Goal: Find specific page/section: Find specific page/section

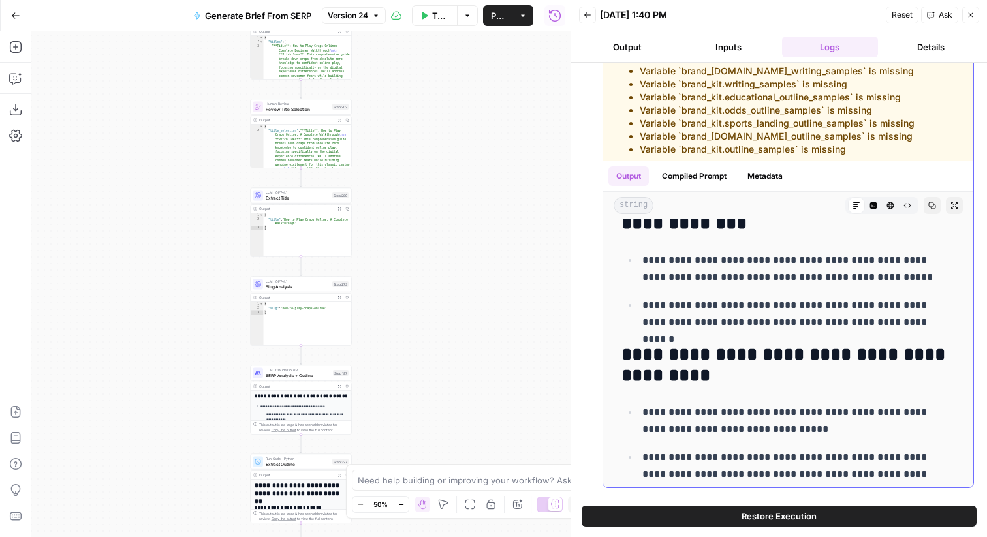
scroll to position [7680, 0]
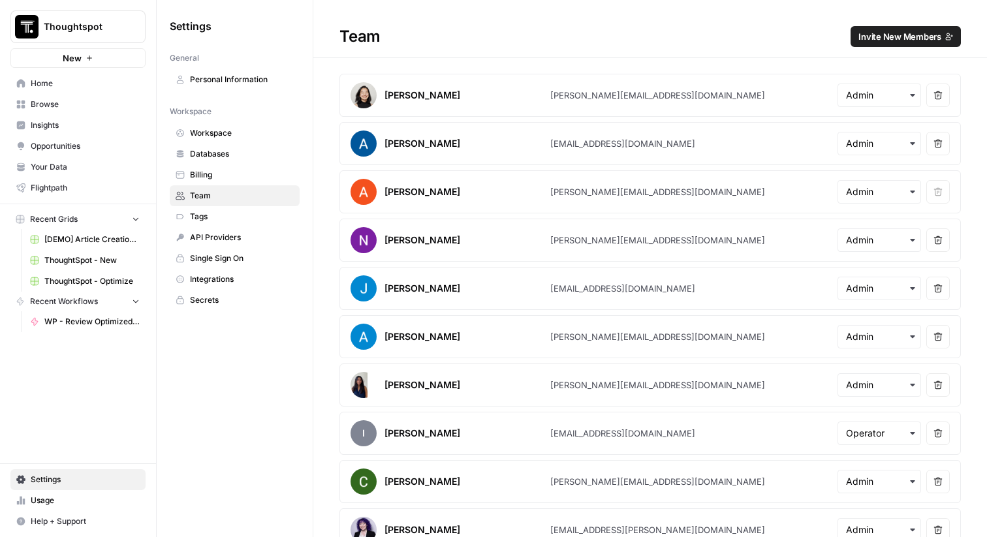
scroll to position [358, 0]
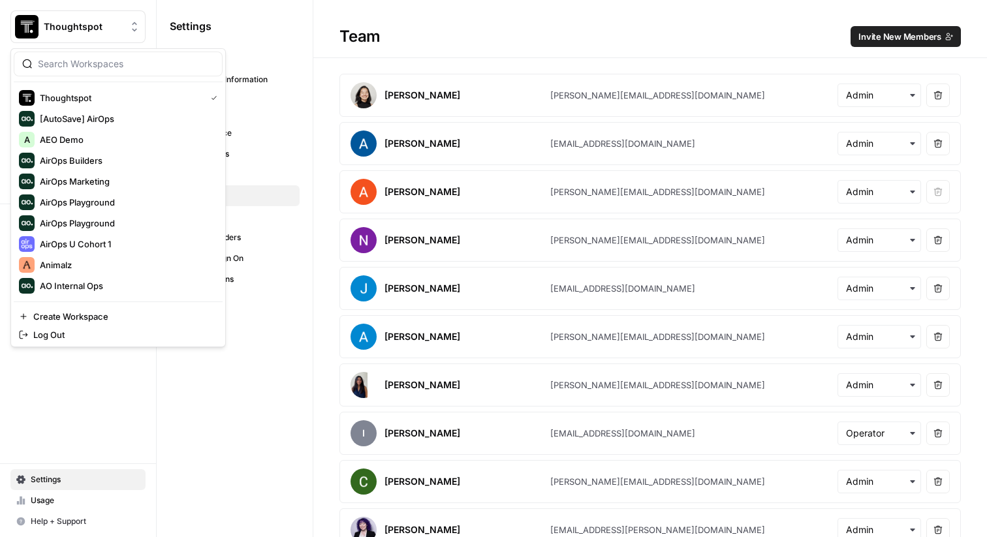
scroll to position [358, 0]
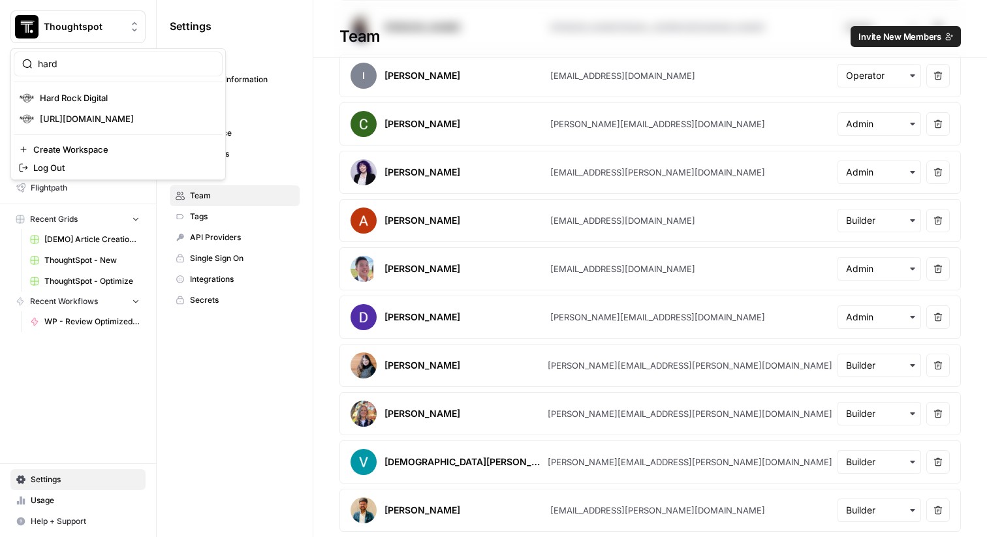
type input "hard"
click at [72, 101] on span "Hard Rock Digital" at bounding box center [126, 97] width 172 height 13
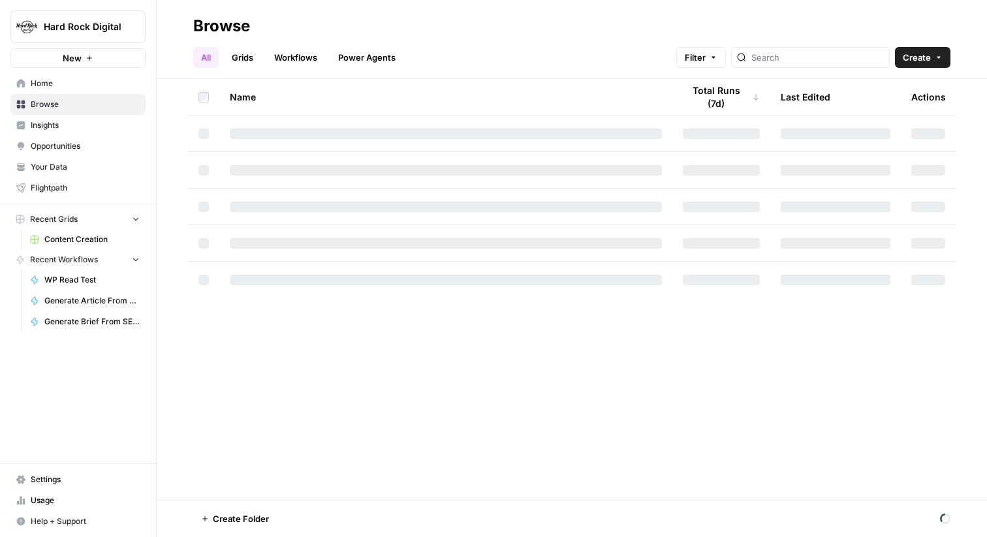
click at [255, 59] on link "Grids" at bounding box center [242, 57] width 37 height 21
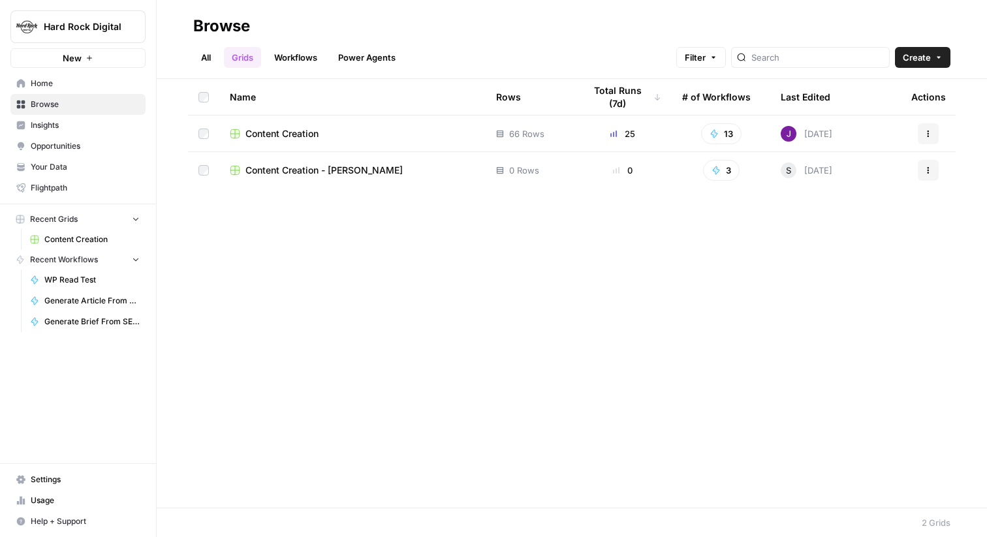
click at [279, 130] on span "Content Creation" at bounding box center [281, 133] width 73 height 13
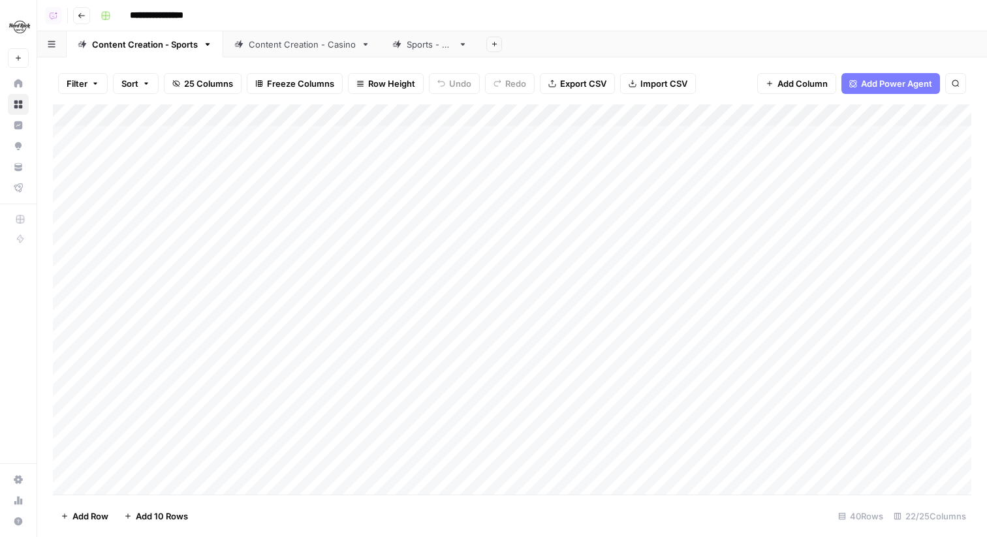
click at [315, 43] on div "Content Creation - Casino" at bounding box center [302, 44] width 107 height 13
click at [658, 247] on div "Add Column" at bounding box center [512, 299] width 918 height 390
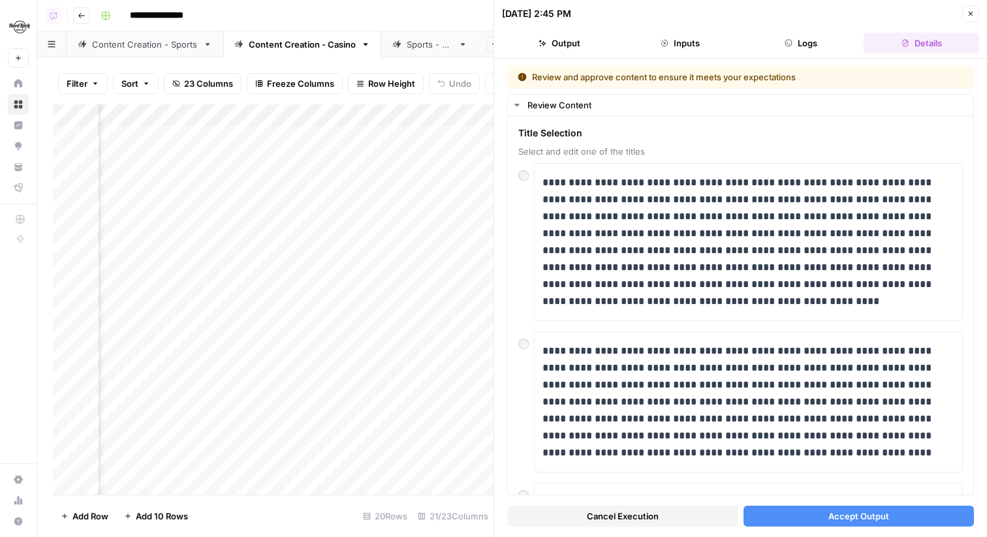
click at [971, 10] on icon "button" at bounding box center [971, 14] width 8 height 8
